Goal: Submit feedback/report problem: Submit feedback/report problem

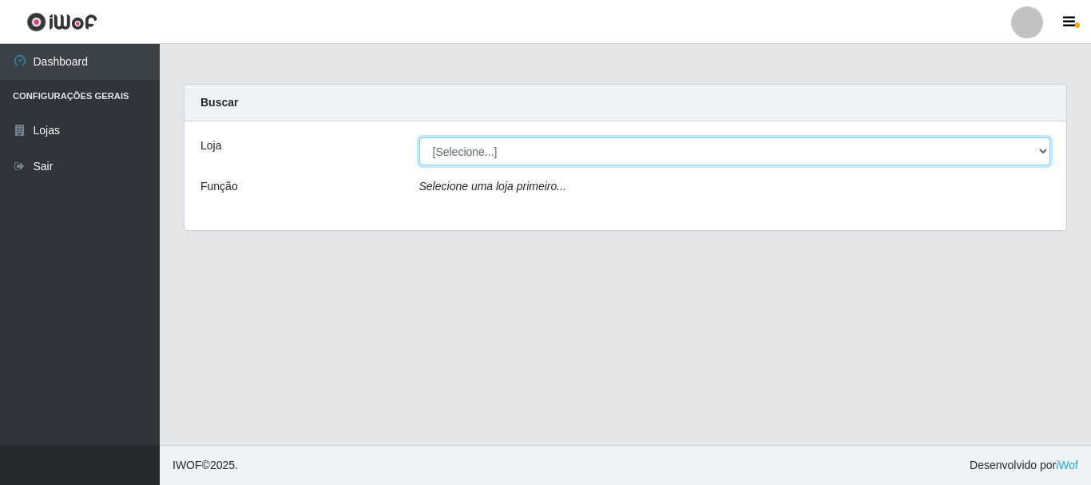
click at [1045, 153] on select "[Selecione...] Nordestão - Alecrim" at bounding box center [735, 151] width 632 height 28
select select "453"
click at [419, 137] on select "[Selecione...] Nordestão - Alecrim" at bounding box center [735, 151] width 632 height 28
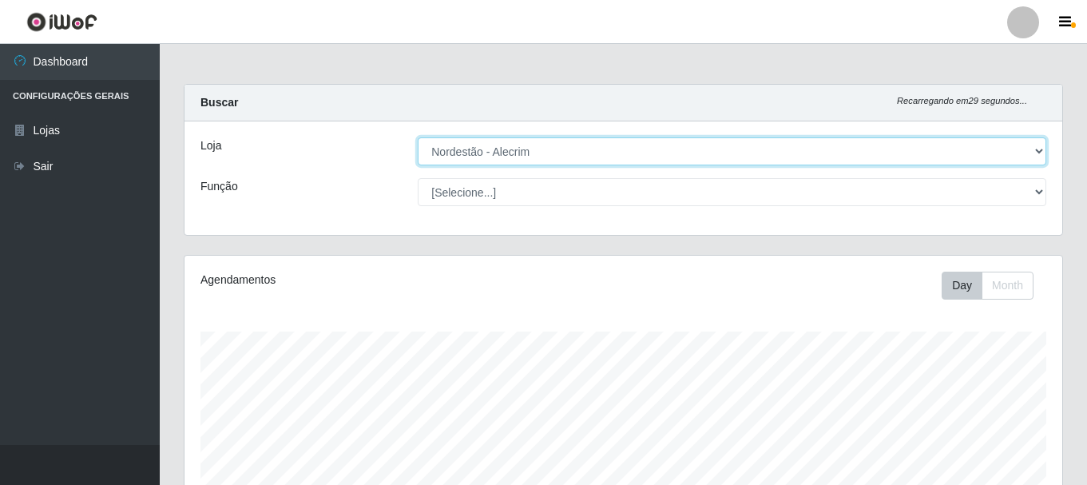
scroll to position [331, 878]
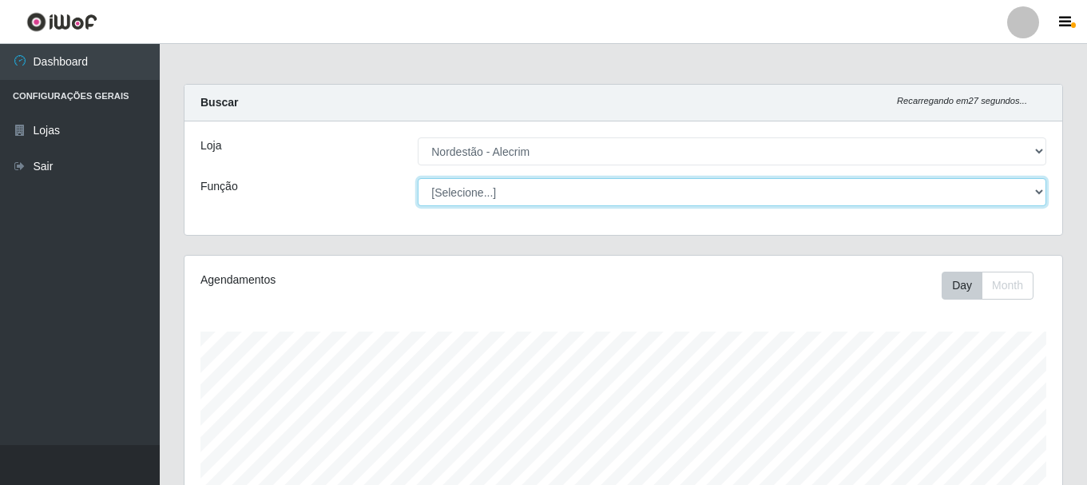
click at [1034, 193] on select "[Selecione...] Embalador Embalador + Embalador ++" at bounding box center [732, 192] width 628 height 28
select select "1"
click at [418, 178] on select "[Selecione...] Embalador Embalador + Embalador ++" at bounding box center [732, 192] width 628 height 28
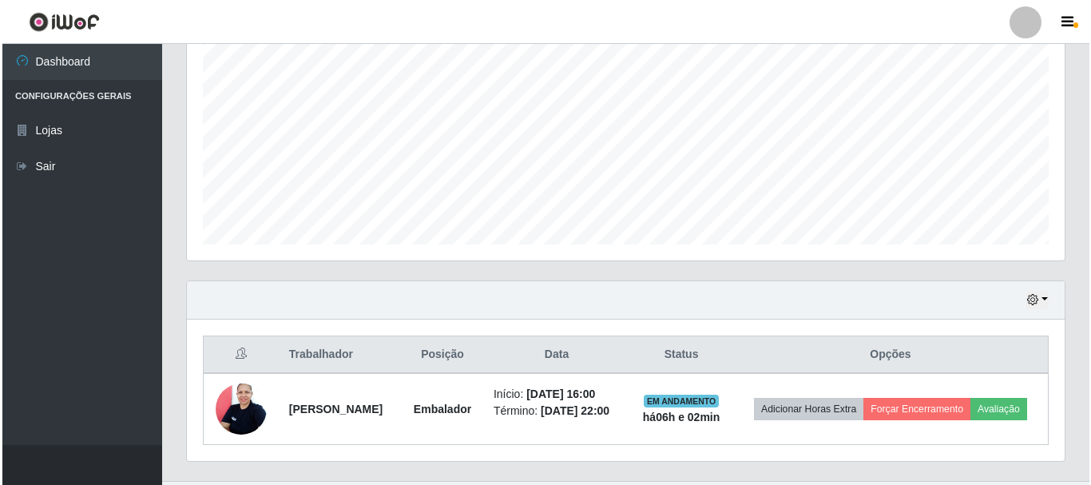
scroll to position [375, 0]
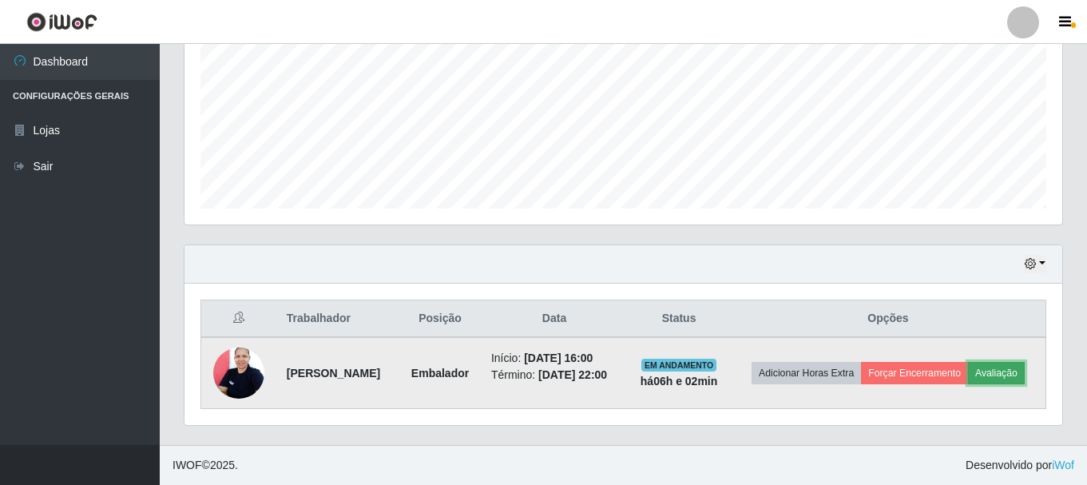
click at [968, 375] on button "Avaliação" at bounding box center [996, 373] width 57 height 22
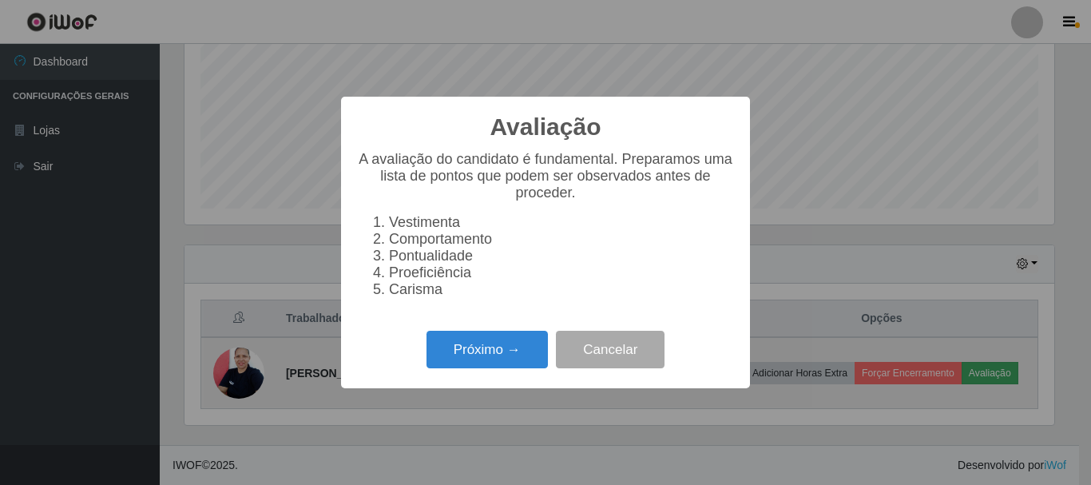
scroll to position [331, 870]
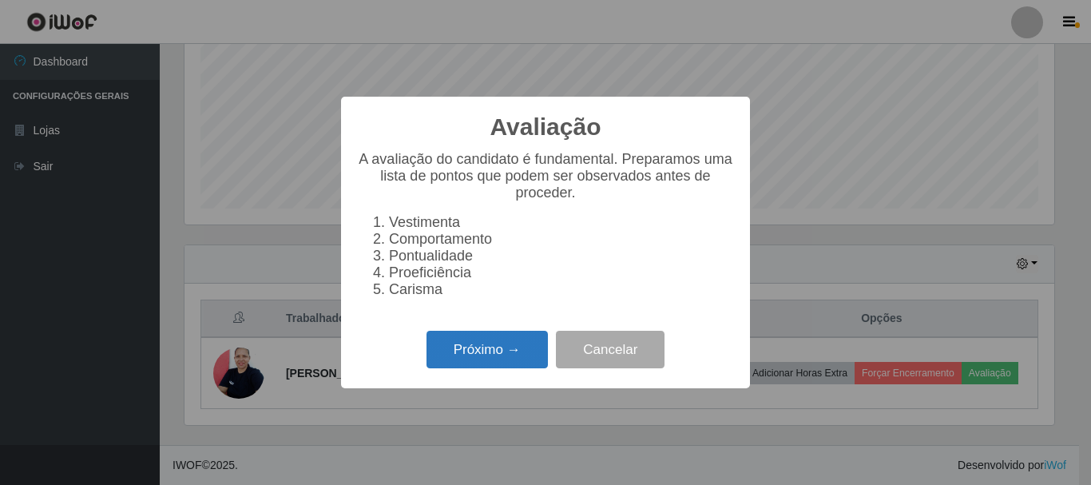
click at [504, 360] on button "Próximo →" at bounding box center [486, 350] width 121 height 38
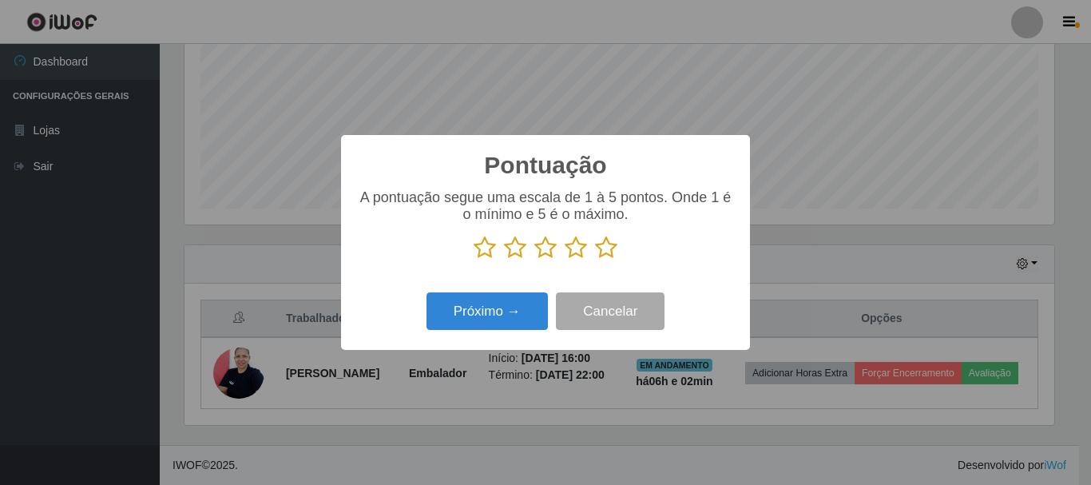
click at [604, 256] on icon at bounding box center [606, 248] width 22 height 24
click at [595, 260] on input "radio" at bounding box center [595, 260] width 0 height 0
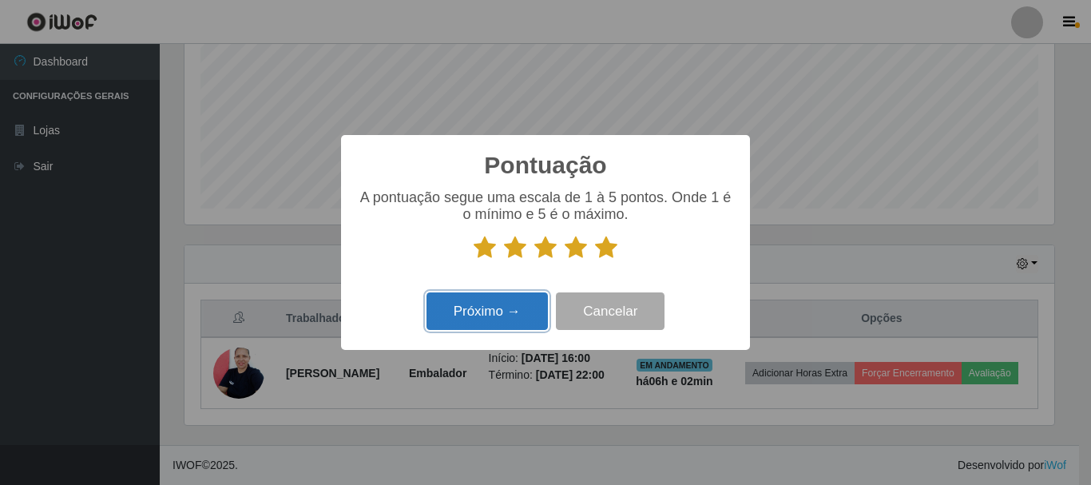
click at [501, 313] on button "Próximo →" at bounding box center [486, 311] width 121 height 38
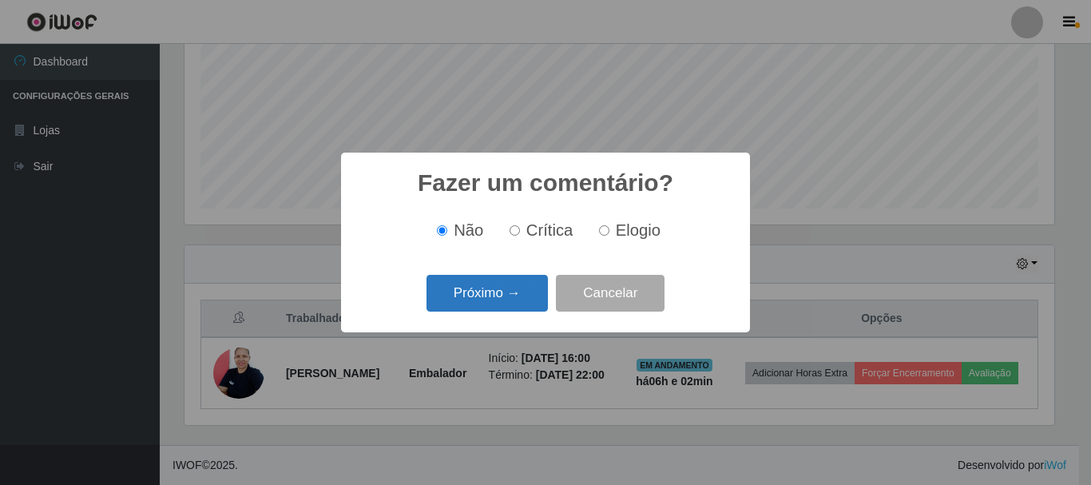
click at [521, 298] on button "Próximo →" at bounding box center [486, 294] width 121 height 38
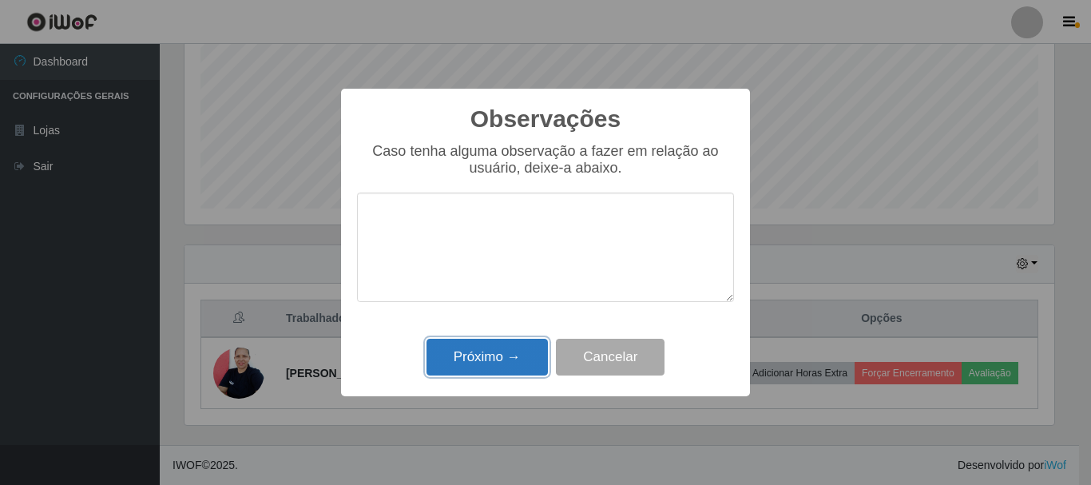
click at [513, 355] on button "Próximo →" at bounding box center [486, 358] width 121 height 38
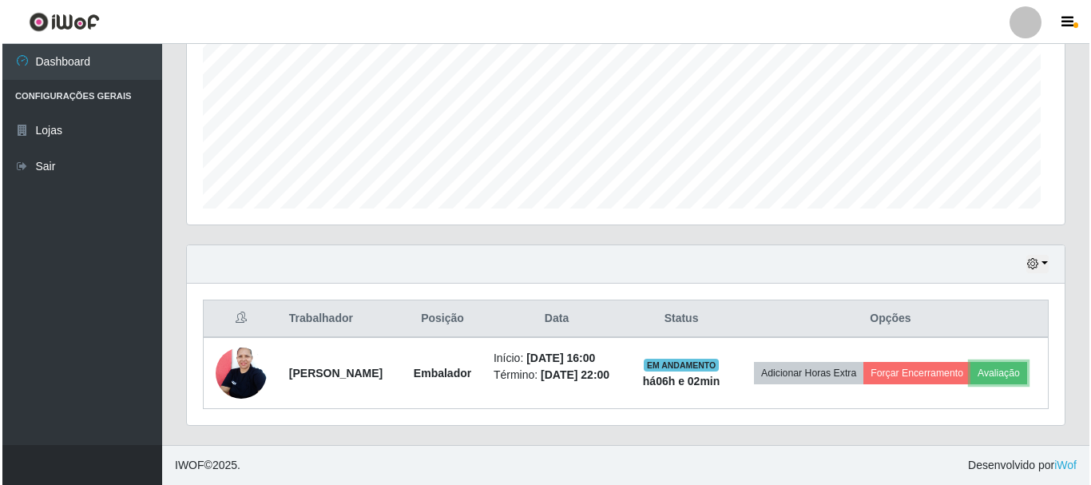
scroll to position [331, 878]
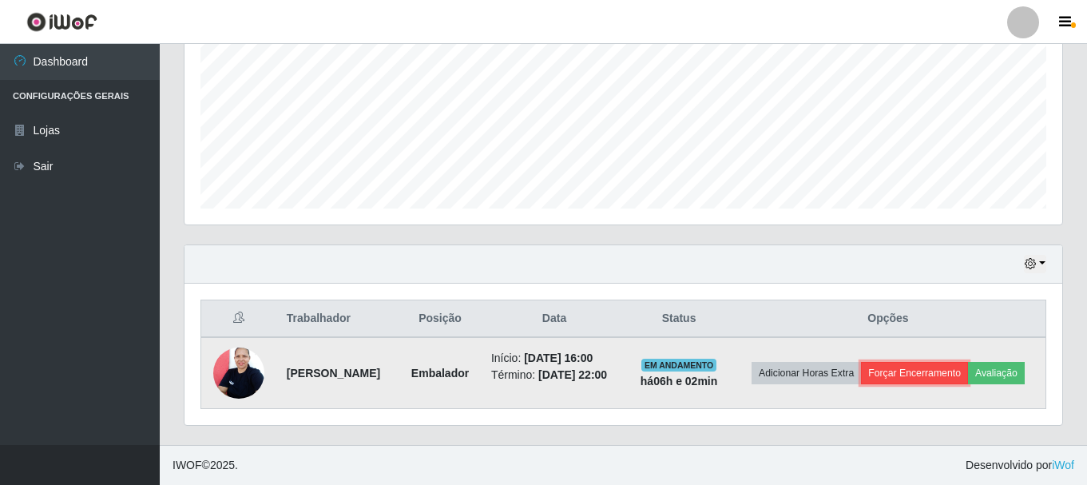
click at [965, 362] on button "Forçar Encerramento" at bounding box center [914, 373] width 107 height 22
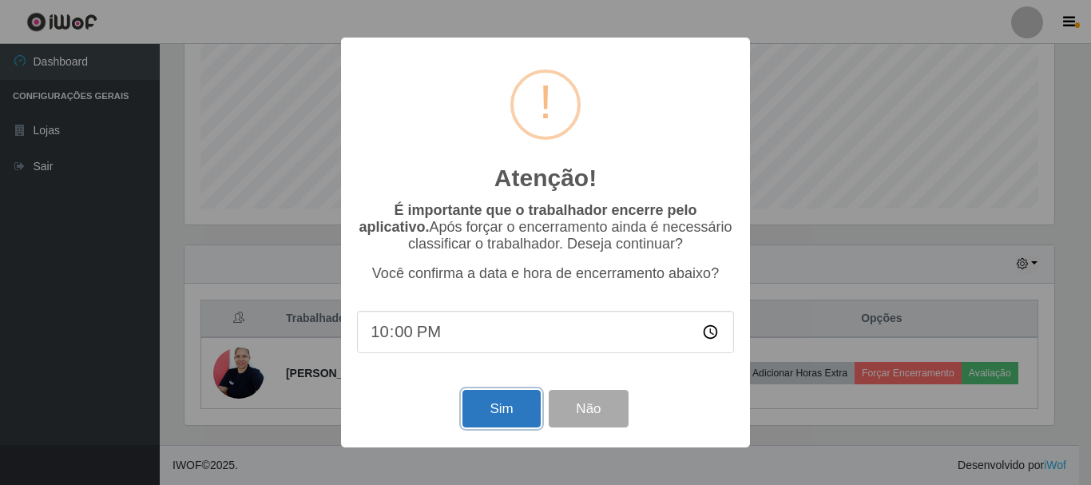
click at [492, 403] on button "Sim" at bounding box center [500, 409] width 77 height 38
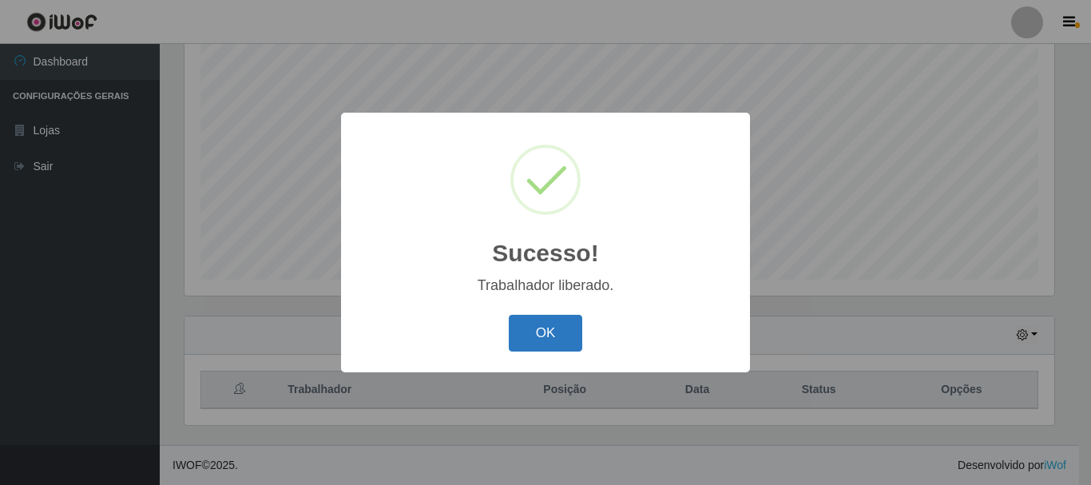
click at [541, 330] on button "OK" at bounding box center [546, 334] width 74 height 38
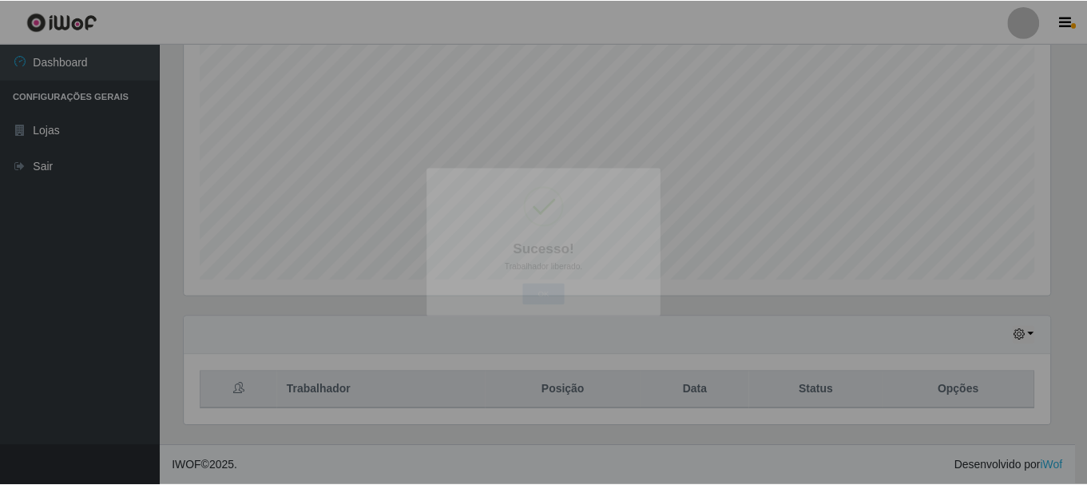
scroll to position [331, 878]
